Goal: Information Seeking & Learning: Learn about a topic

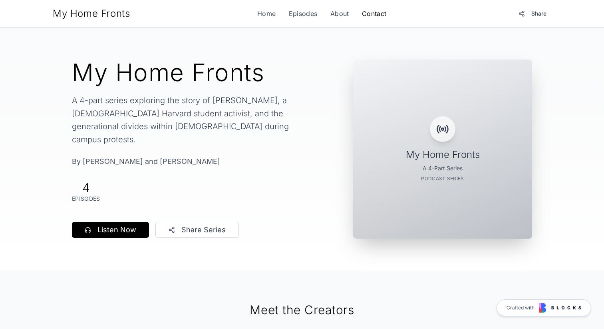
click at [368, 17] on link "Contact" at bounding box center [374, 14] width 25 height 10
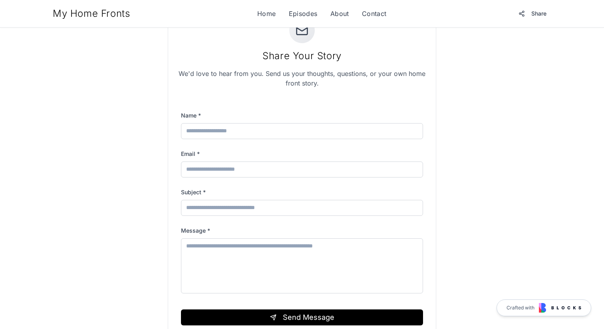
scroll to position [267, 0]
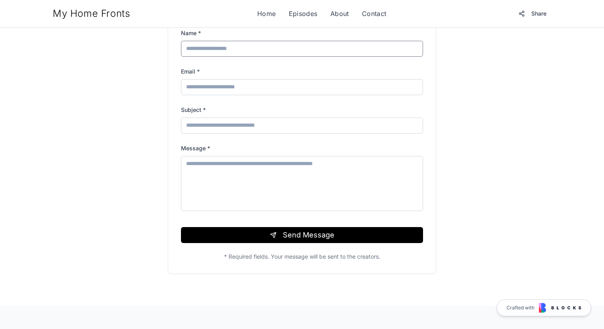
click at [232, 54] on input "Name *" at bounding box center [302, 49] width 242 height 16
type input "***"
click at [286, 248] on form "Name * *** Email * Subject * Message * Send Message * Required fields. Your mes…" at bounding box center [302, 144] width 242 height 233
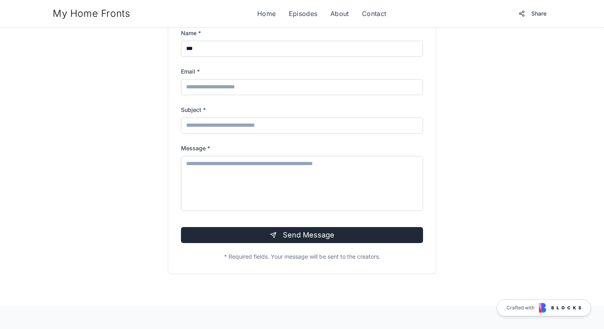
click at [288, 242] on button "Send Message" at bounding box center [302, 235] width 242 height 16
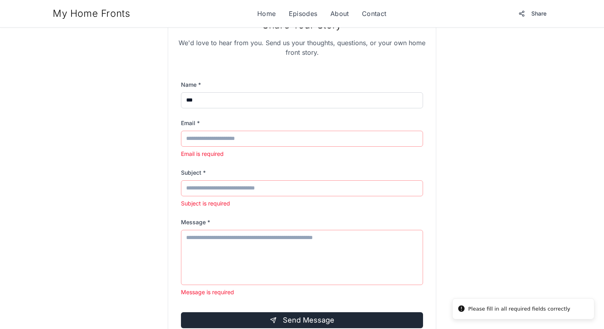
scroll to position [210, 0]
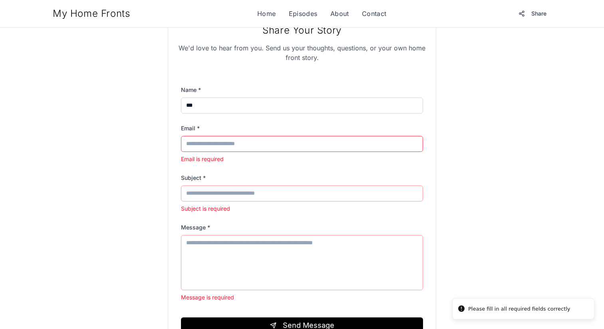
click at [229, 147] on input "Email *" at bounding box center [302, 144] width 242 height 16
type input "*"
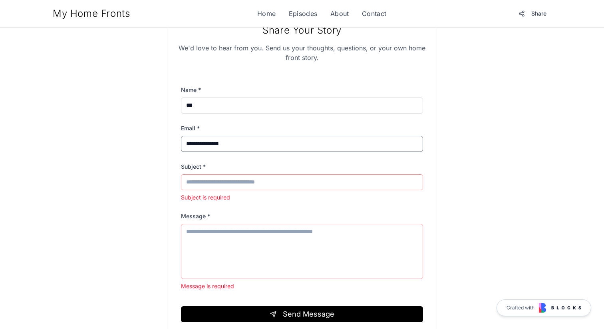
type input "**********"
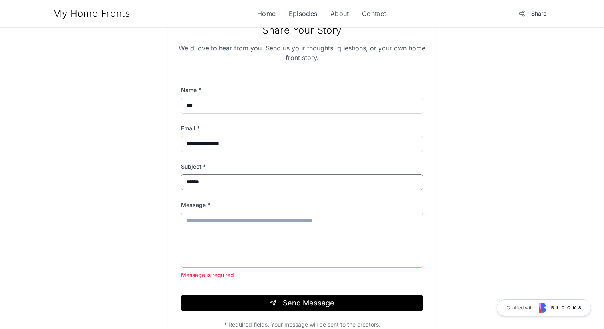
type input "******"
click at [238, 241] on textarea "Message *" at bounding box center [302, 240] width 242 height 55
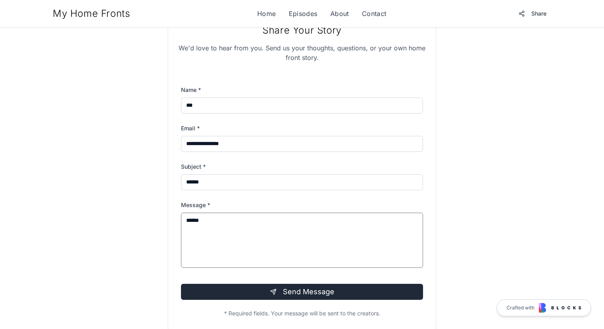
type textarea "******"
click at [291, 284] on button "Send Message" at bounding box center [302, 292] width 242 height 16
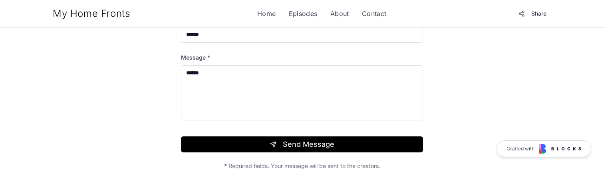
scroll to position [391, 0]
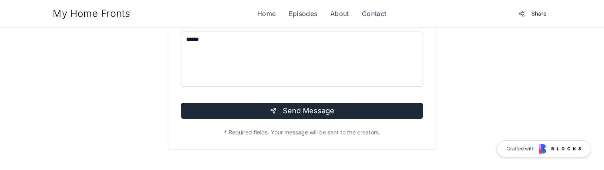
click at [303, 114] on button "Send Message" at bounding box center [302, 111] width 242 height 16
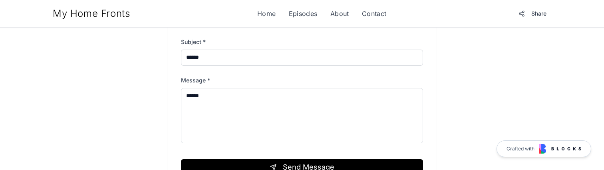
scroll to position [287, 0]
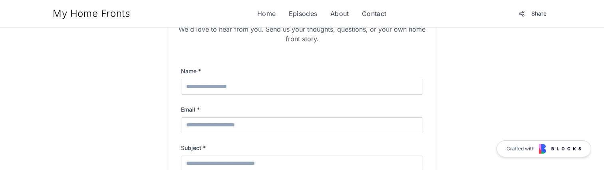
scroll to position [243, 0]
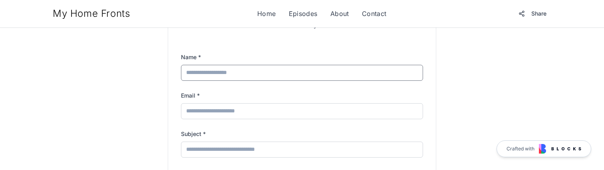
click at [219, 71] on input "Name *" at bounding box center [302, 73] width 242 height 16
type input "***"
type input "**********"
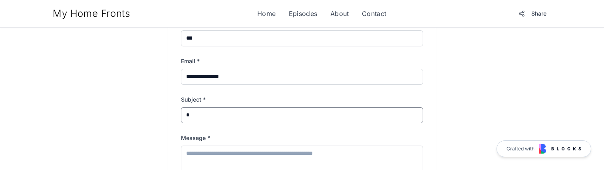
scroll to position [297, 0]
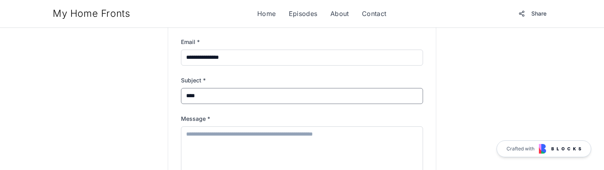
type input "****"
click at [249, 131] on textarea "Message *" at bounding box center [302, 153] width 242 height 55
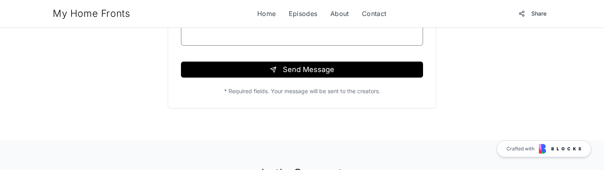
scroll to position [442, 0]
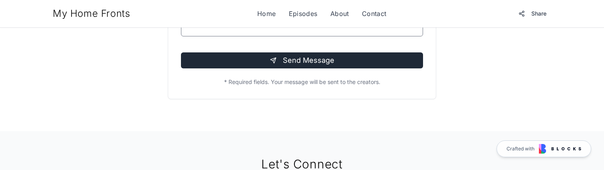
type textarea "****"
click at [316, 63] on button "Send Message" at bounding box center [302, 60] width 242 height 16
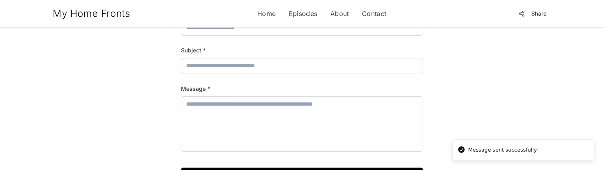
scroll to position [366, 0]
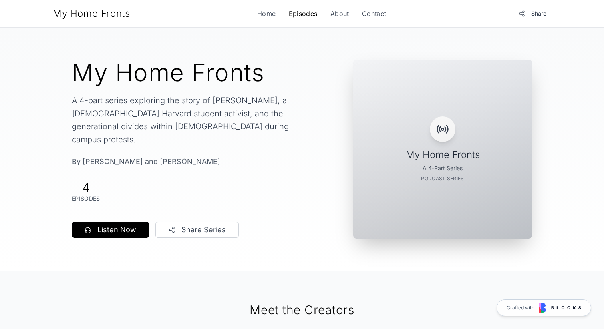
click at [302, 13] on link "Episodes" at bounding box center [303, 14] width 29 height 10
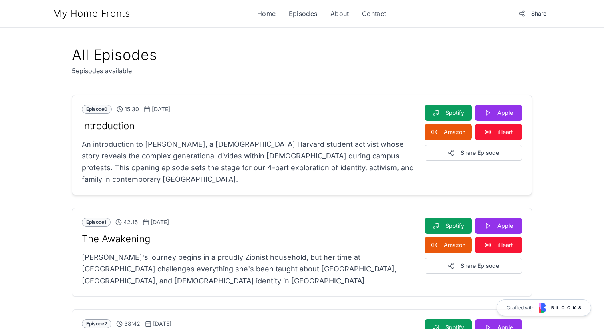
click at [391, 139] on p "An introduction to Violet Barron, a Jewish Harvard student activist whose story…" at bounding box center [248, 161] width 333 height 47
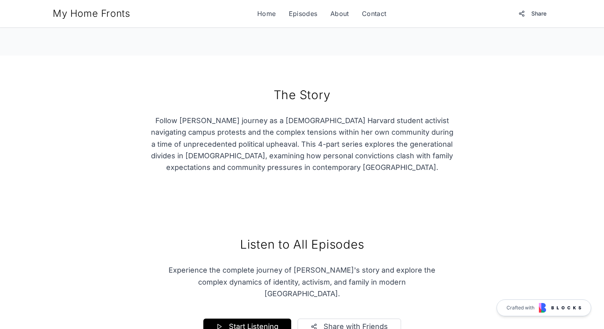
scroll to position [517, 0]
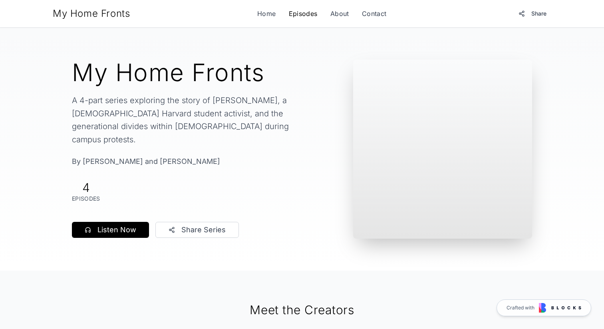
click at [298, 17] on link "Episodes" at bounding box center [303, 14] width 29 height 10
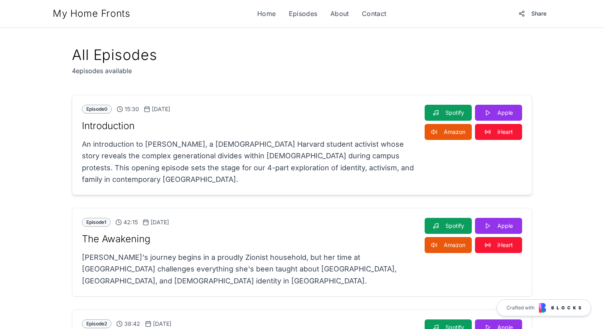
scroll to position [16, 0]
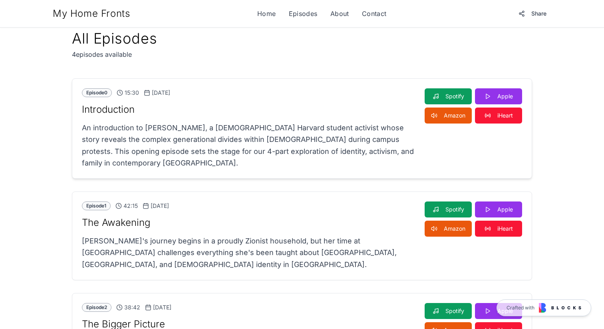
drag, startPoint x: 154, startPoint y: 93, endPoint x: 182, endPoint y: 93, distance: 28.4
click at [170, 93] on span "[DATE]" at bounding box center [157, 93] width 26 height 8
drag, startPoint x: 130, startPoint y: 91, endPoint x: 141, endPoint y: 92, distance: 10.8
click at [141, 92] on div "Episode 0 15:30 Oct 1, 2024" at bounding box center [248, 92] width 333 height 9
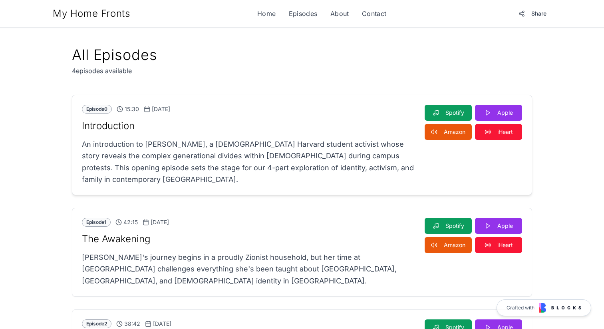
scroll to position [10, 0]
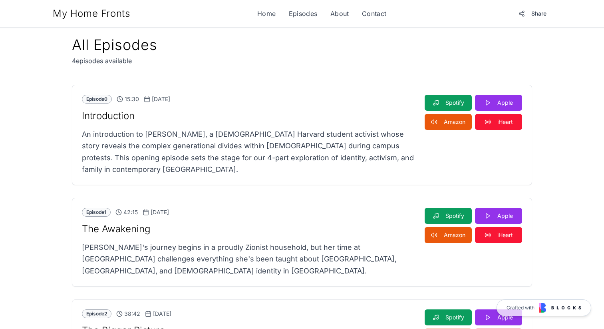
click at [254, 45] on div "All Episodes 4 episodes available" at bounding box center [302, 51] width 460 height 29
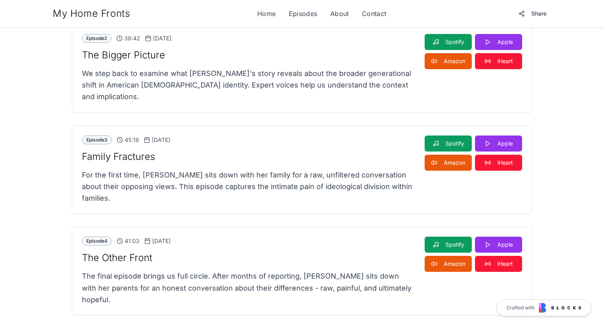
scroll to position [277, 0]
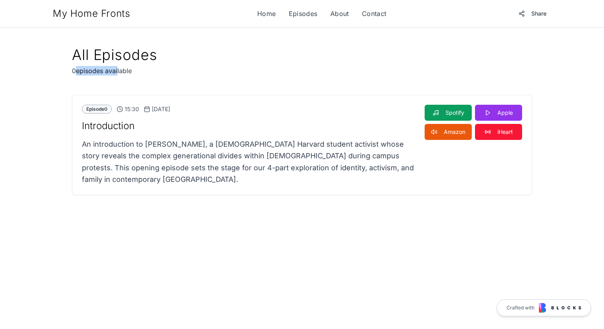
drag, startPoint x: 75, startPoint y: 71, endPoint x: 116, endPoint y: 72, distance: 41.2
click at [116, 72] on p "0 episodes available" at bounding box center [115, 71] width 86 height 10
drag, startPoint x: 92, startPoint y: 67, endPoint x: 104, endPoint y: 67, distance: 12.4
click at [104, 67] on p "0 episodes available" at bounding box center [115, 71] width 86 height 10
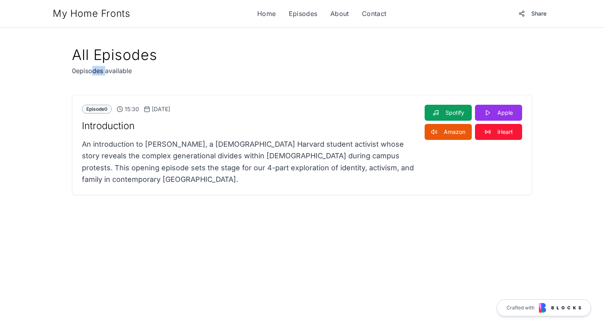
click at [104, 67] on p "0 episodes available" at bounding box center [115, 71] width 86 height 10
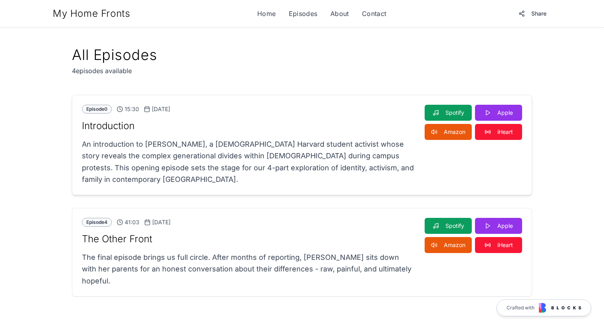
click at [273, 139] on p "An introduction to [PERSON_NAME], a [DEMOGRAPHIC_DATA] Harvard student activist…" at bounding box center [248, 161] width 333 height 47
drag, startPoint x: 89, startPoint y: 245, endPoint x: 155, endPoint y: 244, distance: 66.4
click at [155, 244] on div "Episode 4 41:03 Oct 29, 2024 The Other Front The final episode brings us full c…" at bounding box center [248, 252] width 333 height 69
click at [155, 244] on h3 "The Other Front" at bounding box center [248, 239] width 333 height 12
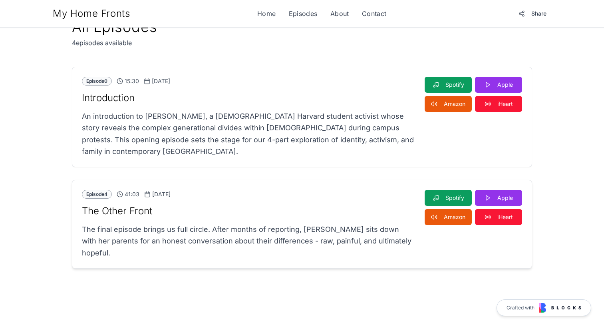
scroll to position [28, 0]
click at [299, 127] on p "An introduction to [PERSON_NAME], a [DEMOGRAPHIC_DATA] Harvard student activist…" at bounding box center [248, 134] width 333 height 47
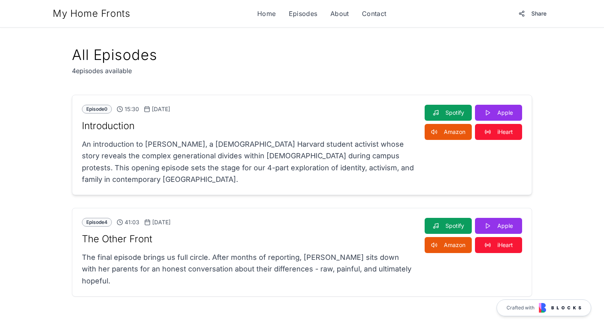
click at [342, 135] on div "Episode 0 15:30 Oct 1, 2024 Introduction An introduction to Violet Barron, a Je…" at bounding box center [248, 145] width 333 height 80
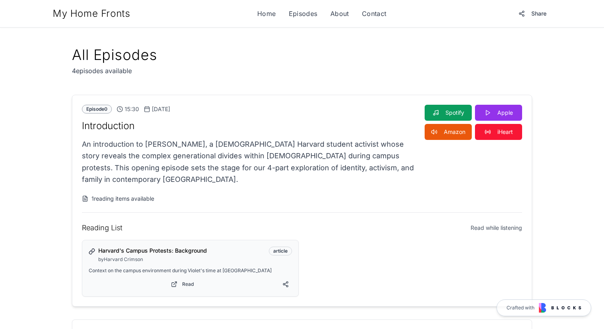
click at [148, 193] on div "1 reading items available" at bounding box center [248, 196] width 333 height 11
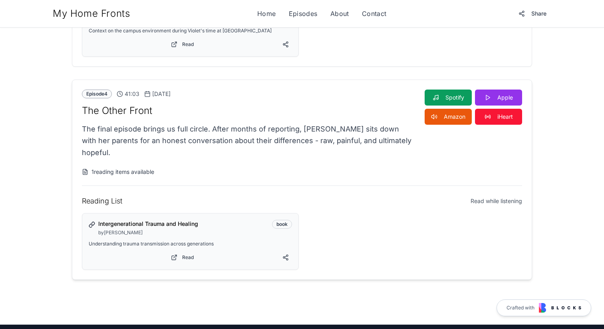
scroll to position [227, 0]
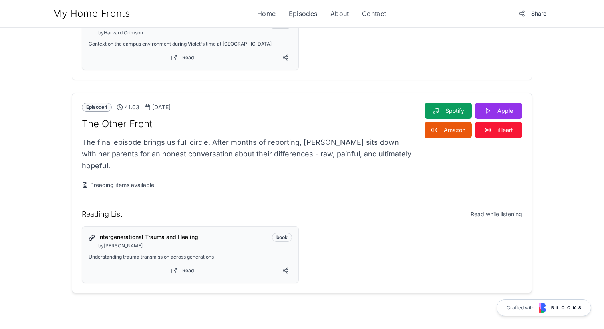
click at [215, 181] on div "1 reading items available" at bounding box center [248, 185] width 333 height 8
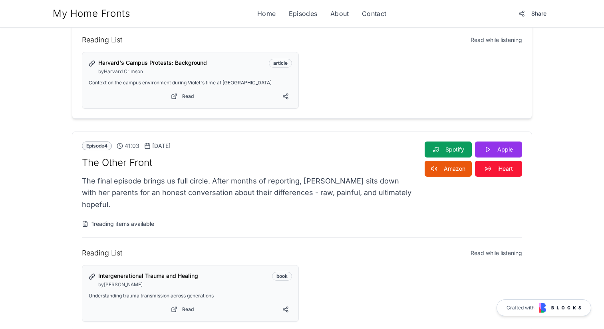
scroll to position [201, 0]
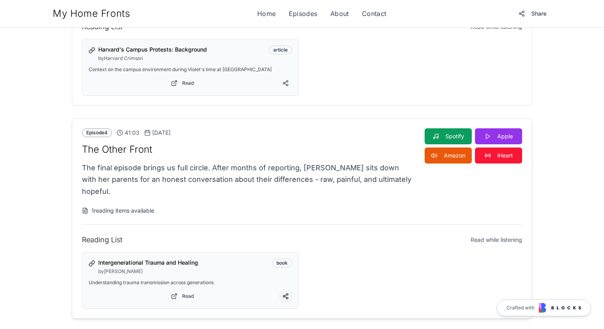
click at [287, 291] on button at bounding box center [285, 296] width 13 height 11
click at [211, 234] on div "Reading List Read while listening" at bounding box center [302, 239] width 440 height 11
click at [494, 252] on div "Intergenerational Trauma and Healing by [PERSON_NAME] book Understanding trauma…" at bounding box center [302, 280] width 440 height 57
click at [494, 236] on span "Read while listening" at bounding box center [497, 240] width 52 height 8
click at [490, 236] on span "Read while listening" at bounding box center [497, 240] width 52 height 8
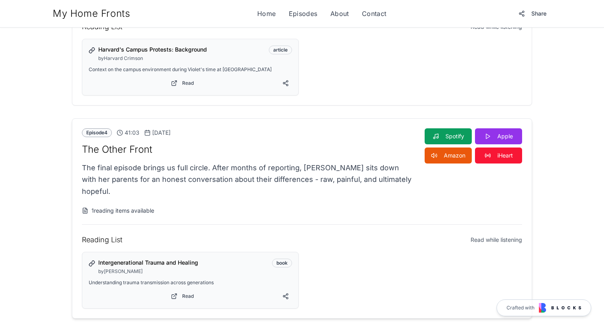
click at [481, 236] on span "Read while listening" at bounding box center [497, 240] width 52 height 8
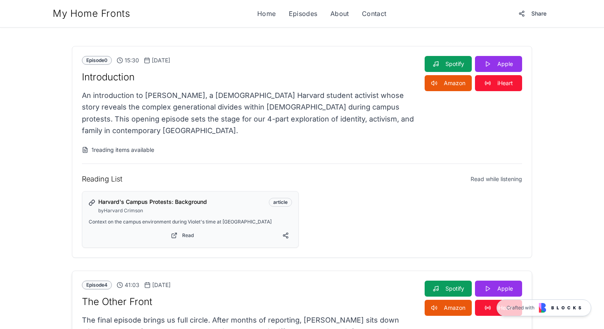
scroll to position [0, 0]
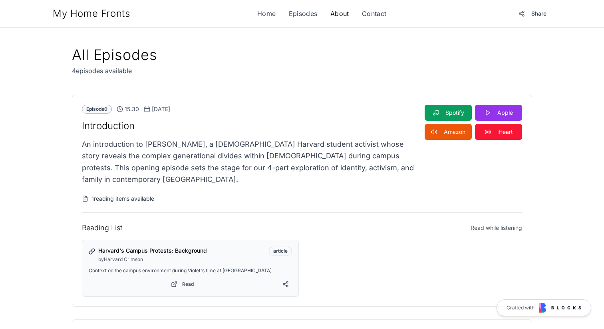
click at [341, 10] on link "About" at bounding box center [340, 14] width 19 height 10
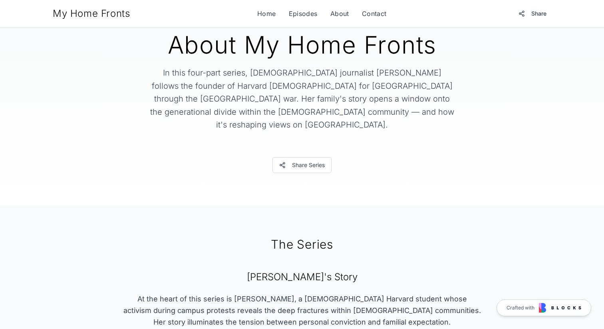
scroll to position [13, 0]
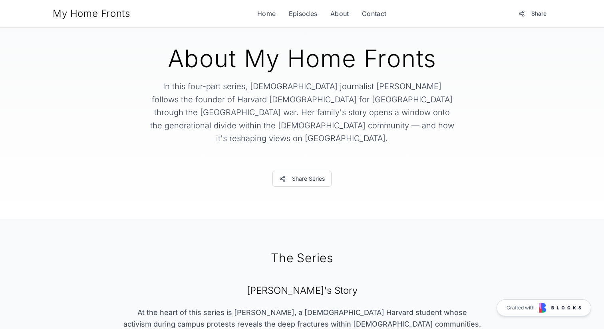
click at [226, 64] on h1 "About My Home Fronts" at bounding box center [302, 58] width 358 height 24
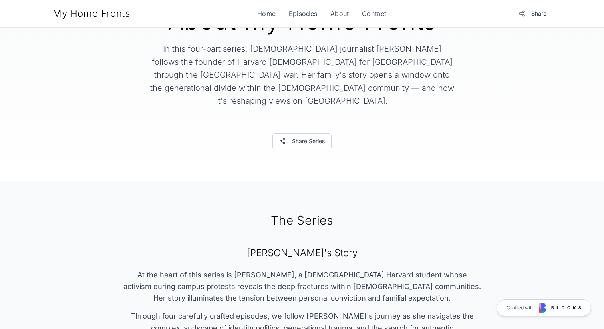
scroll to position [20, 0]
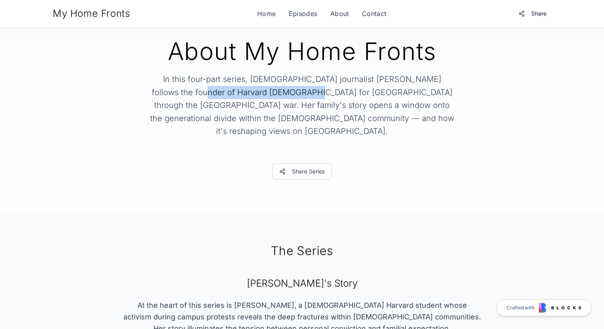
drag, startPoint x: 176, startPoint y: 92, endPoint x: 278, endPoint y: 93, distance: 101.9
click at [278, 93] on p "In this four-part series, [DEMOGRAPHIC_DATA] journalist [PERSON_NAME] follows t…" at bounding box center [302, 105] width 307 height 65
click at [293, 96] on p "In this four-part series, [DEMOGRAPHIC_DATA] journalist [PERSON_NAME] follows t…" at bounding box center [302, 105] width 307 height 65
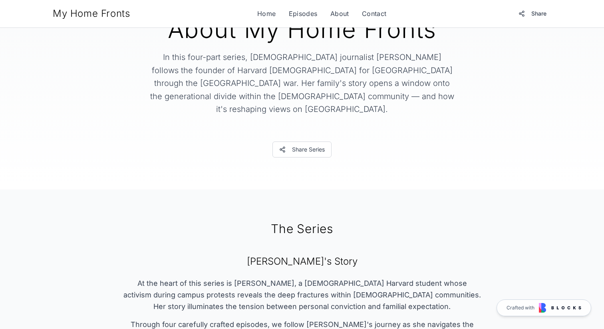
scroll to position [0, 0]
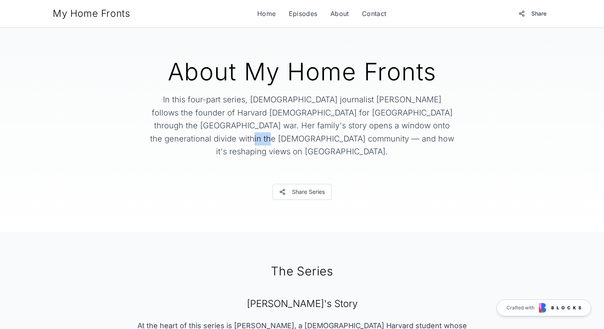
drag, startPoint x: 292, startPoint y: 139, endPoint x: 275, endPoint y: 139, distance: 16.8
click at [275, 139] on p "In this four-part series, [DEMOGRAPHIC_DATA] journalist [PERSON_NAME] follows t…" at bounding box center [302, 125] width 307 height 65
click at [273, 139] on p "In this four-part series, [DEMOGRAPHIC_DATA] journalist [PERSON_NAME] follows t…" at bounding box center [302, 125] width 307 height 65
click at [302, 184] on button "Share Series" at bounding box center [302, 192] width 59 height 16
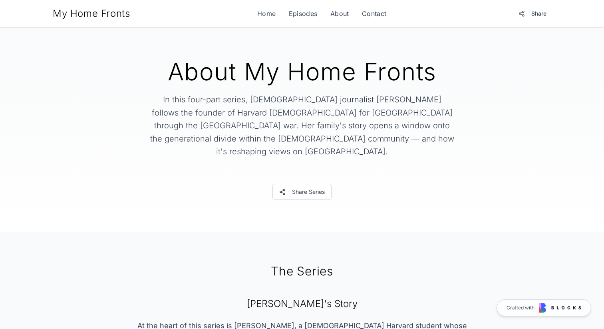
click at [317, 141] on p "In this four-part series, [DEMOGRAPHIC_DATA] journalist [PERSON_NAME] follows t…" at bounding box center [302, 125] width 307 height 65
click at [309, 184] on button "Share Series" at bounding box center [302, 192] width 59 height 16
click at [408, 232] on section "The Series [PERSON_NAME]'s Story At the heart of this series is [PERSON_NAME], …" at bounding box center [302, 330] width 604 height 197
click at [339, 134] on p "In this four-part series, [DEMOGRAPHIC_DATA] journalist [PERSON_NAME] follows t…" at bounding box center [302, 125] width 307 height 65
